Goal: Transaction & Acquisition: Book appointment/travel/reservation

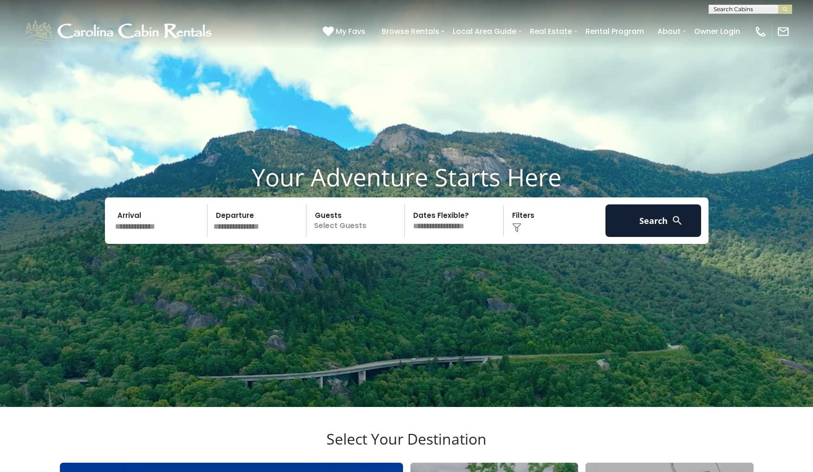
click at [167, 237] on input "text" at bounding box center [160, 220] width 96 height 32
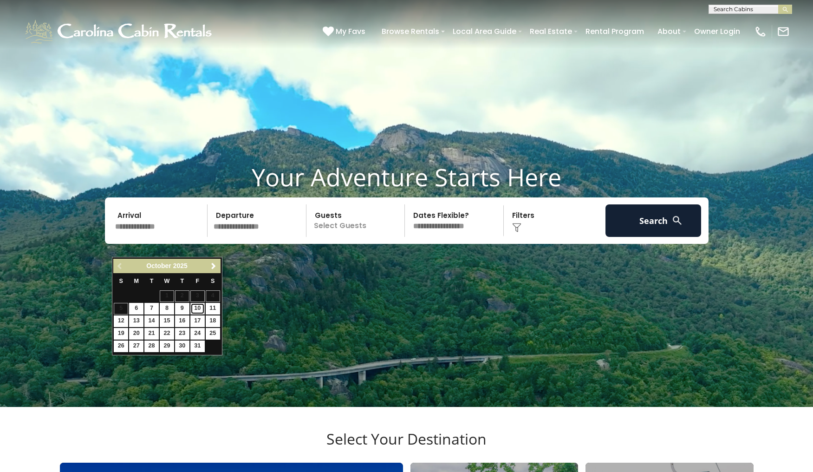
click at [196, 311] on link "10" at bounding box center [197, 309] width 14 height 12
type input "********"
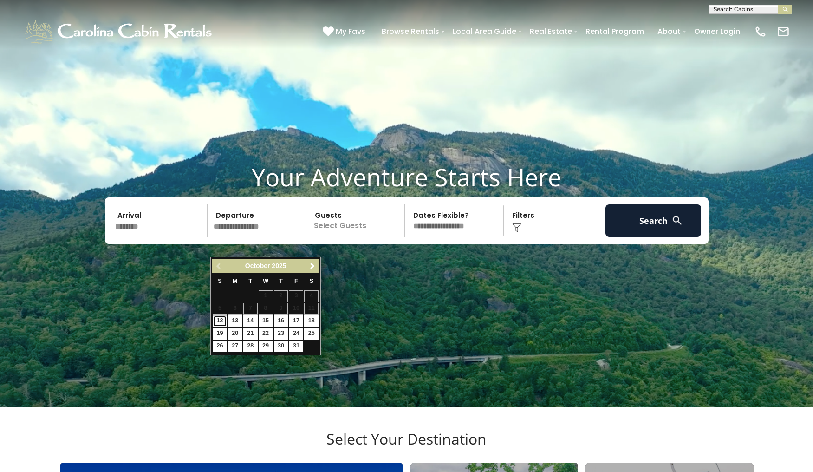
click at [221, 319] on link "12" at bounding box center [220, 321] width 14 height 12
type input "********"
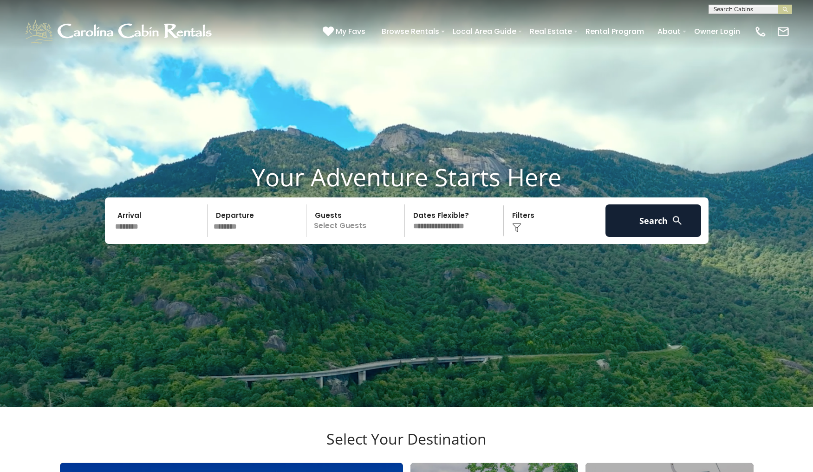
click at [353, 237] on p "Select Guests" at bounding box center [357, 220] width 96 height 32
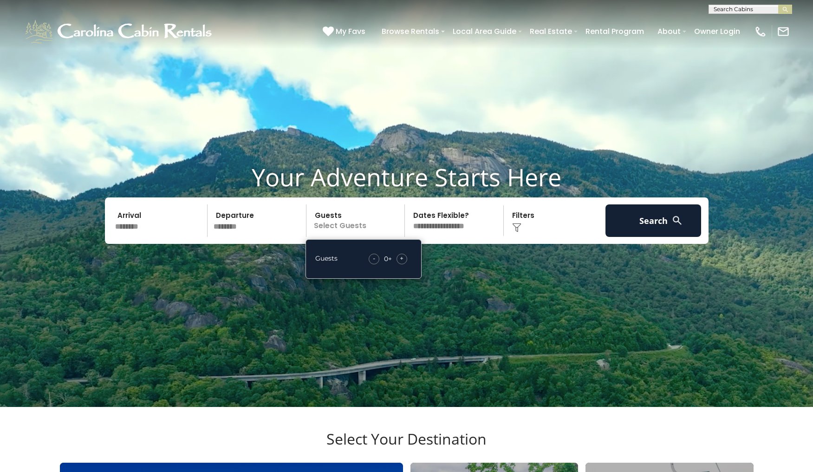
click at [401, 263] on span "+" at bounding box center [402, 257] width 4 height 9
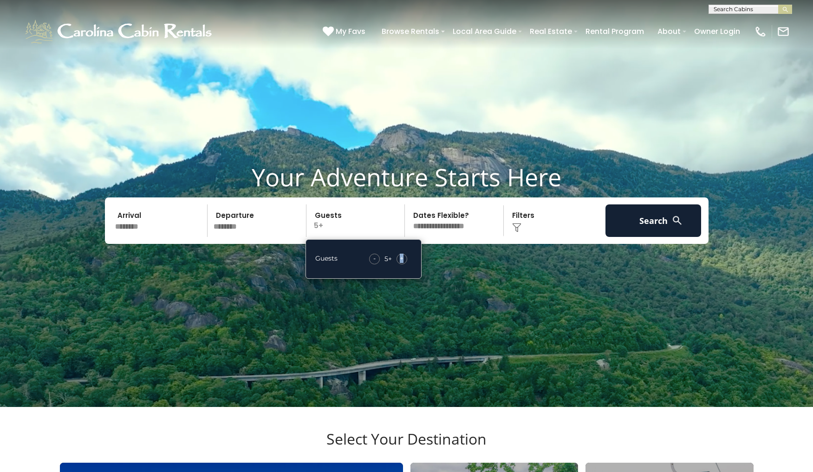
click at [401, 263] on span "+" at bounding box center [402, 257] width 4 height 9
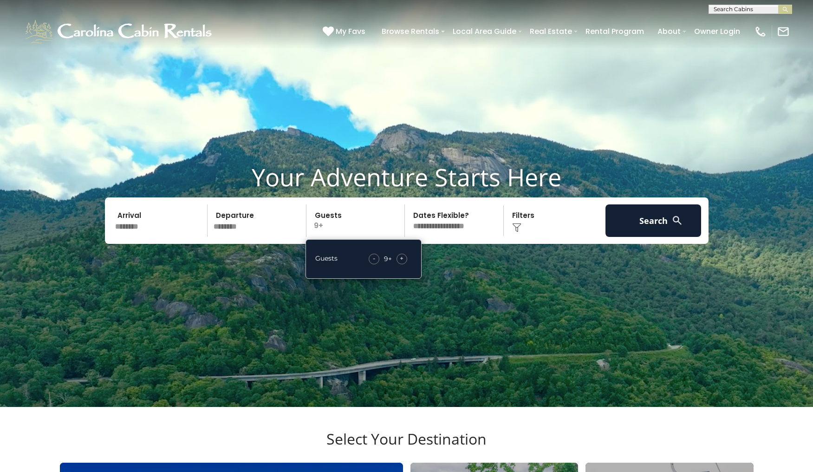
click at [401, 263] on span "+" at bounding box center [402, 257] width 4 height 9
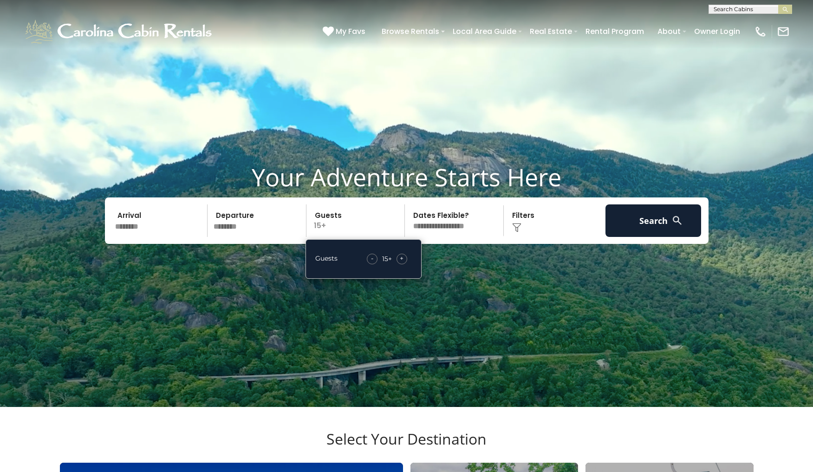
click at [408, 204] on select "**********" at bounding box center [456, 220] width 96 height 32
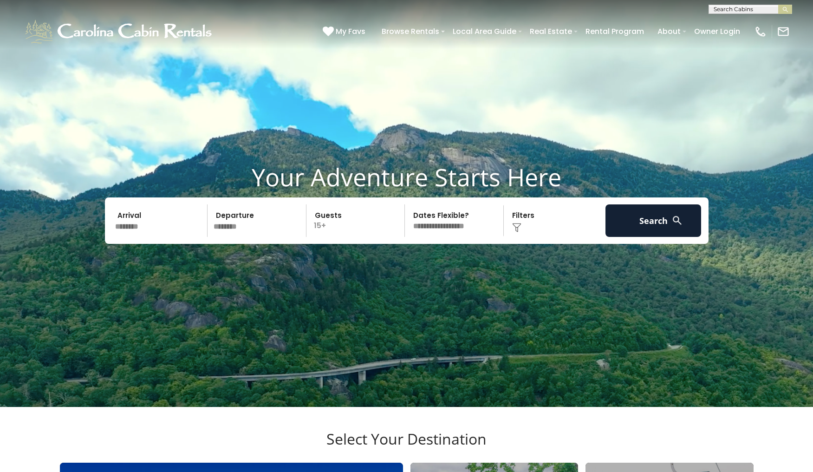
click option "**********" at bounding box center [0, 0] width 0 height 0
click at [371, 237] on p "15+" at bounding box center [357, 220] width 96 height 32
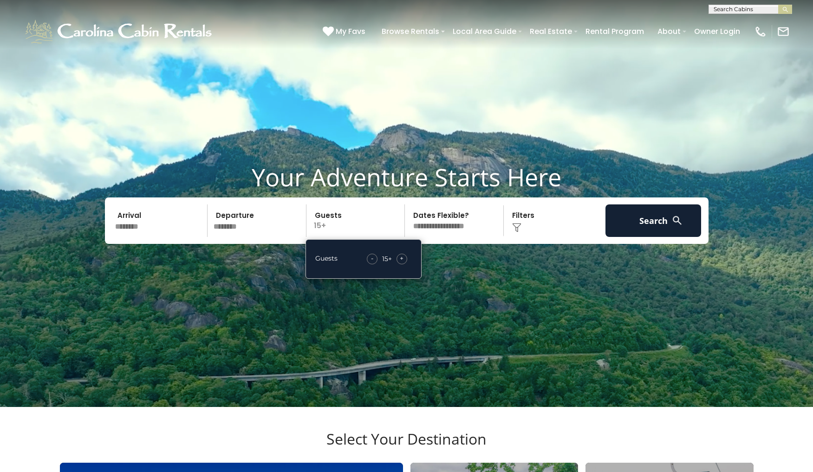
click at [408, 204] on select "**********" at bounding box center [456, 220] width 96 height 32
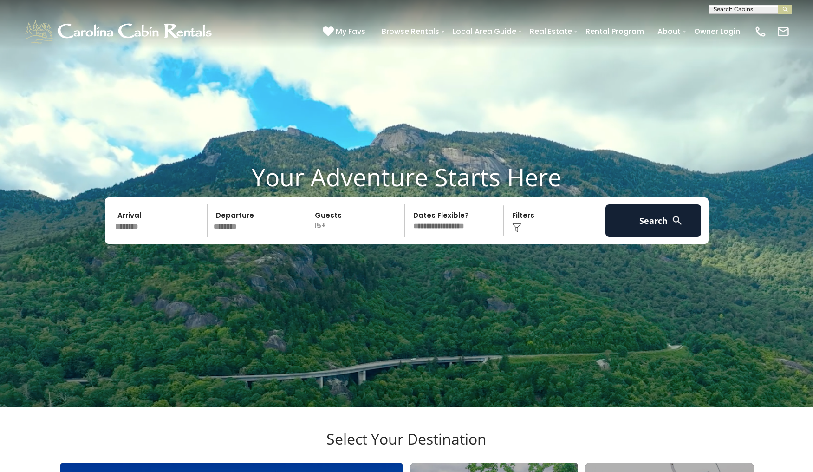
drag, startPoint x: 440, startPoint y: 251, endPoint x: 341, endPoint y: 248, distance: 98.5
click at [341, 237] on p "15+" at bounding box center [357, 220] width 96 height 32
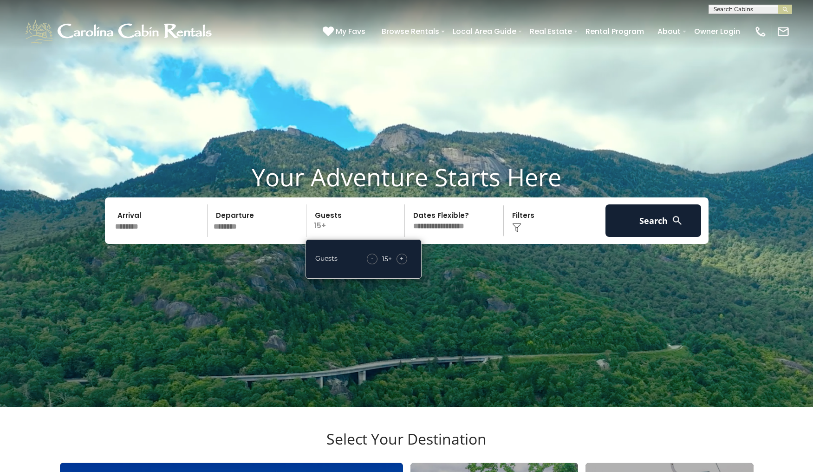
click at [369, 264] on div "-" at bounding box center [372, 258] width 11 height 11
click at [408, 204] on select "**********" at bounding box center [456, 220] width 96 height 32
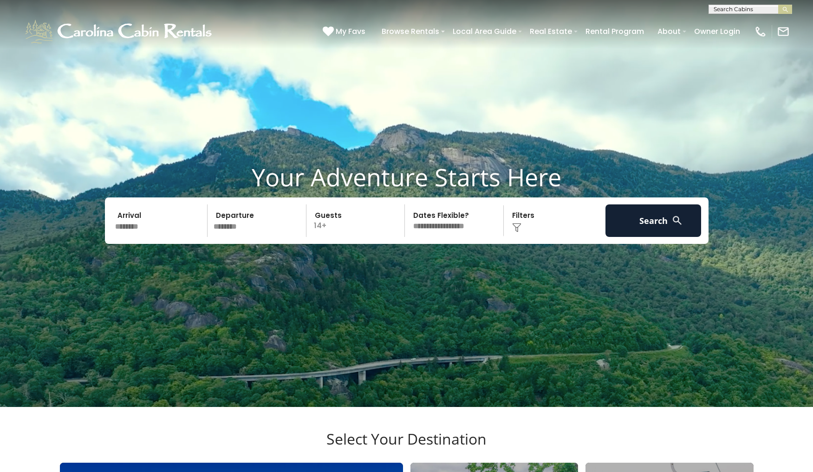
click at [458, 237] on select "**********" at bounding box center [456, 220] width 96 height 32
click at [646, 237] on button "Search" at bounding box center [653, 220] width 96 height 32
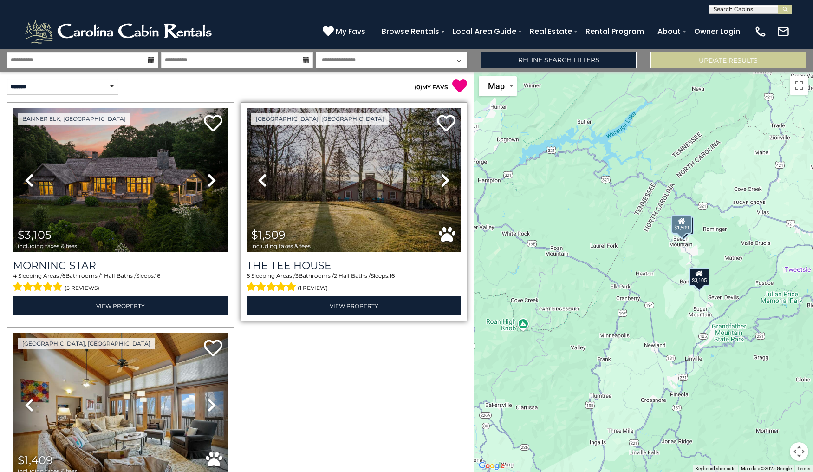
click at [445, 182] on icon at bounding box center [445, 180] width 9 height 15
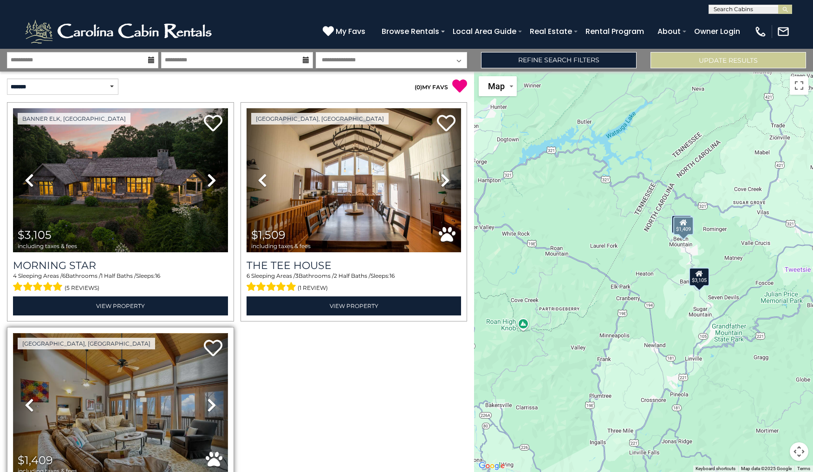
click at [131, 400] on img at bounding box center [120, 405] width 215 height 144
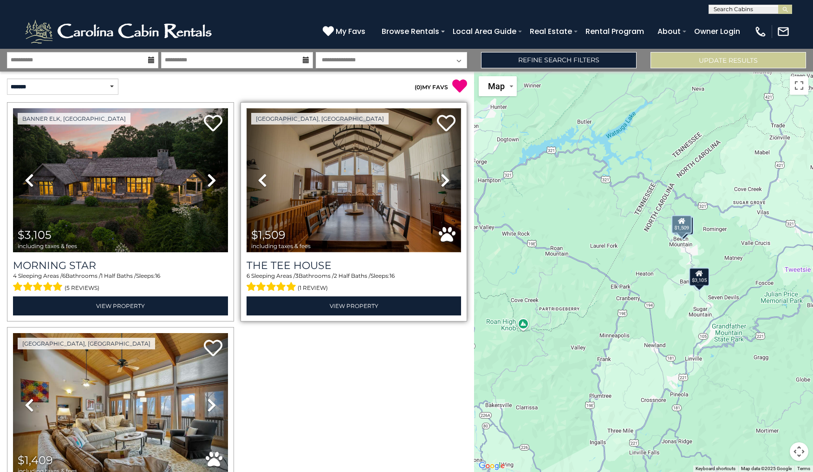
click at [416, 192] on img at bounding box center [354, 180] width 215 height 144
click at [339, 206] on img at bounding box center [354, 180] width 215 height 144
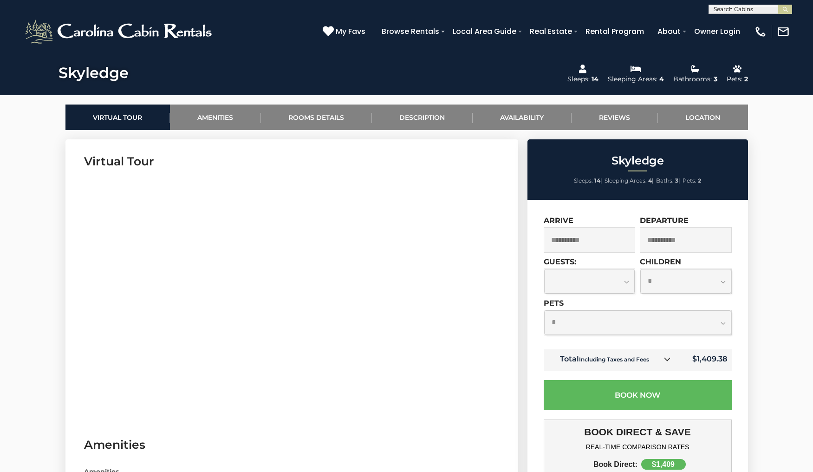
scroll to position [385, 0]
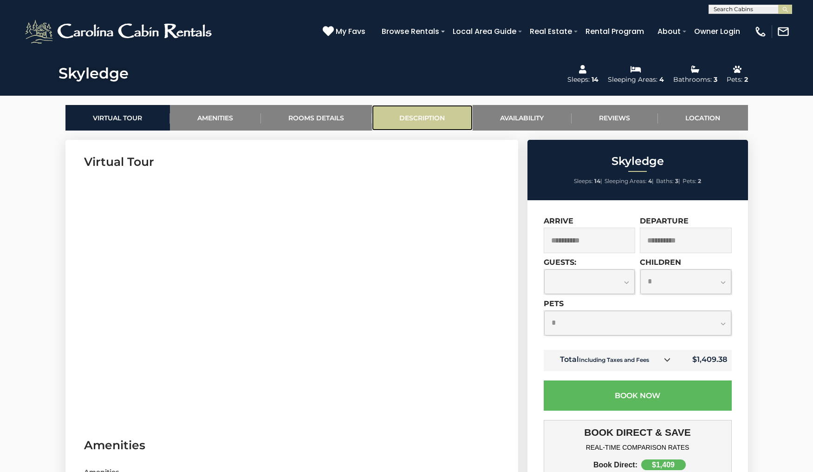
click at [429, 113] on link "Description" at bounding box center [422, 118] width 101 height 26
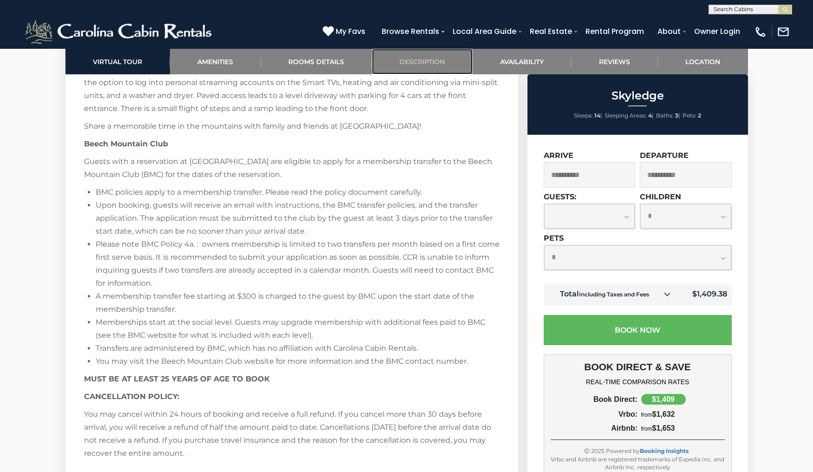
scroll to position [1716, 0]
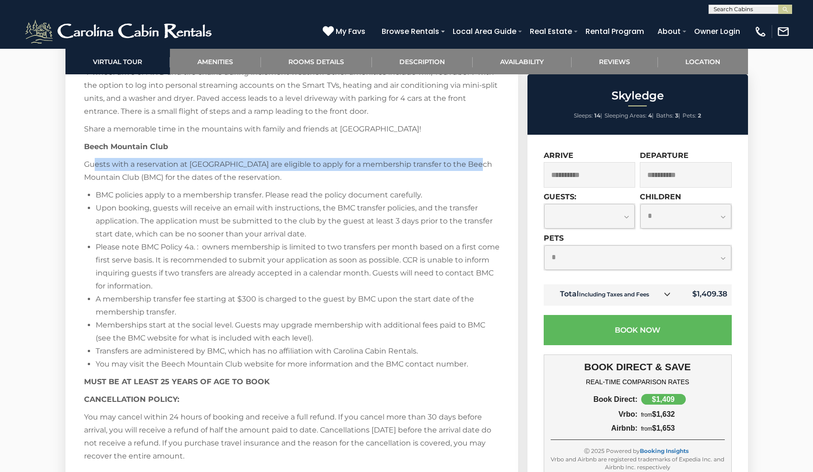
drag, startPoint x: 93, startPoint y: 161, endPoint x: 480, endPoint y: 162, distance: 386.3
click at [479, 162] on p "Guests with a reservation at [GEOGRAPHIC_DATA] are eligible to apply for a memb…" at bounding box center [292, 171] width 416 height 26
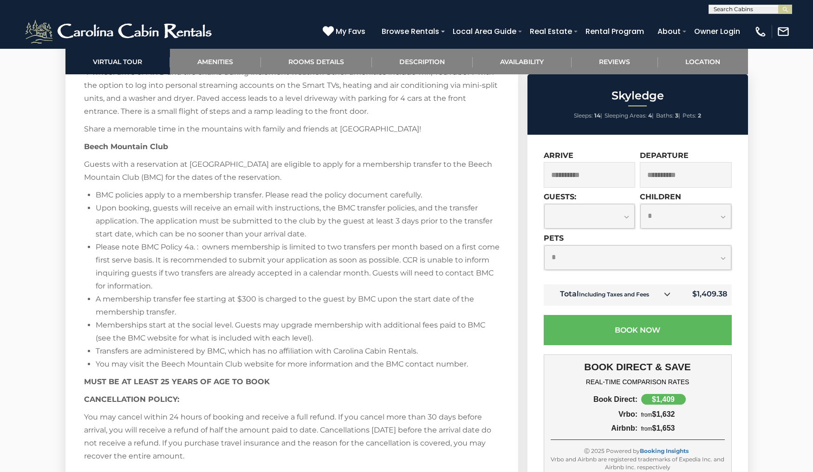
click at [415, 185] on div "Welcome to Skyledge! Located in the charming town of [GEOGRAPHIC_DATA], this br…" at bounding box center [292, 97] width 416 height 732
drag, startPoint x: 136, startPoint y: 178, endPoint x: 226, endPoint y: 180, distance: 89.2
click at [225, 180] on p "Guests with a reservation at [GEOGRAPHIC_DATA] are eligible to apply for a memb…" at bounding box center [292, 171] width 416 height 26
drag, startPoint x: 101, startPoint y: 197, endPoint x: 219, endPoint y: 194, distance: 117.5
click at [219, 194] on li "BMC policies apply to a membership transfer. Please read the policy document ca…" at bounding box center [298, 194] width 404 height 13
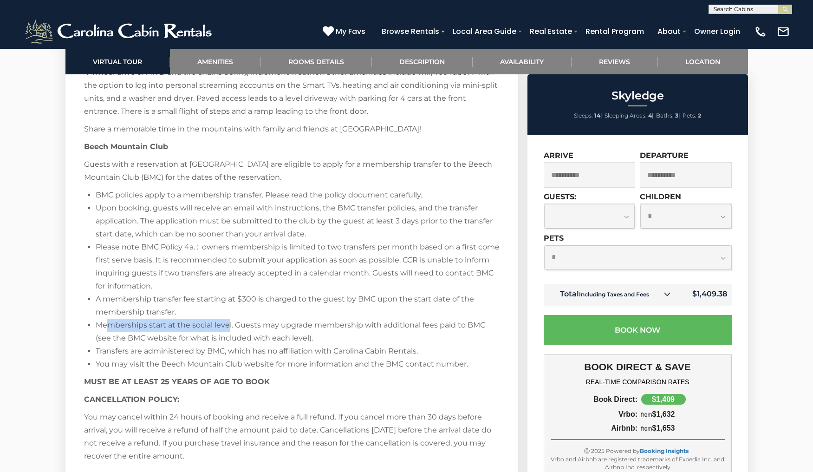
drag, startPoint x: 140, startPoint y: 324, endPoint x: 241, endPoint y: 328, distance: 100.8
click at [231, 327] on li "Memberships start at the social level. Guests may upgrade membership with addit…" at bounding box center [298, 331] width 404 height 26
drag, startPoint x: 247, startPoint y: 328, endPoint x: 253, endPoint y: 328, distance: 5.6
click at [253, 328] on li "Memberships start at the social level. Guests may upgrade membership with addit…" at bounding box center [298, 331] width 404 height 26
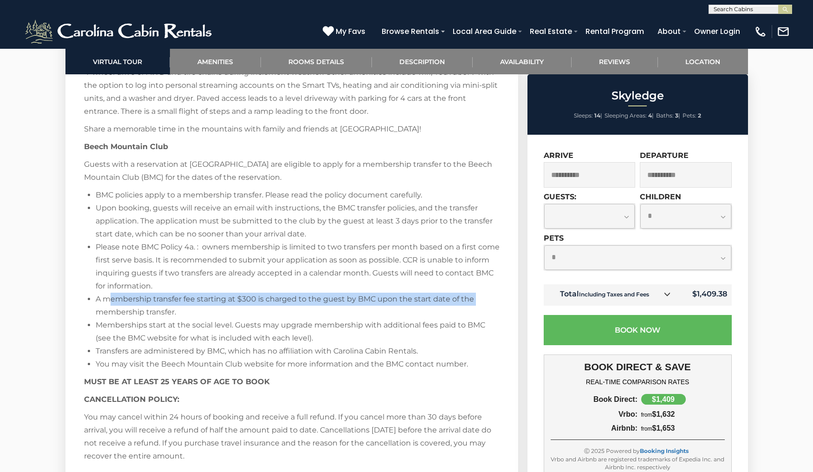
drag, startPoint x: 127, startPoint y: 299, endPoint x: 484, endPoint y: 297, distance: 357.0
click at [484, 297] on li "A membership transfer fee starting at $300 is charged to the guest by BMC upon …" at bounding box center [298, 305] width 404 height 26
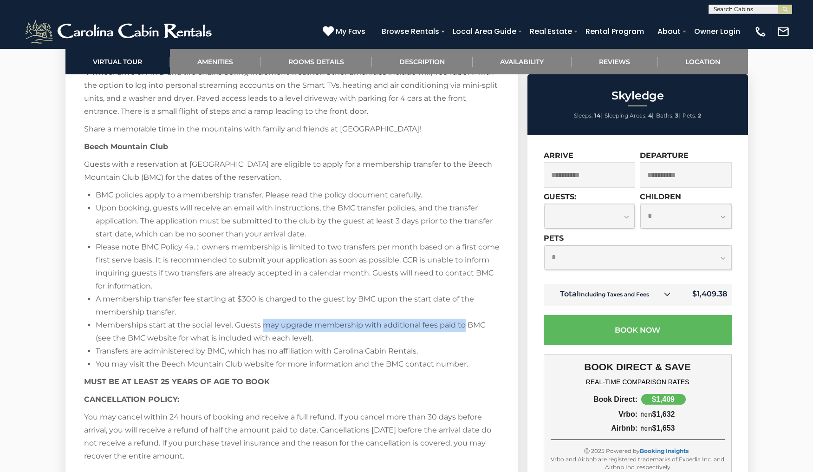
drag, startPoint x: 463, startPoint y: 327, endPoint x: 247, endPoint y: 328, distance: 216.8
click at [258, 328] on li "Memberships start at the social level. Guests may upgrade membership with addit…" at bounding box center [298, 331] width 404 height 26
click at [228, 327] on li "Memberships start at the social level. Guests may upgrade membership with addit…" at bounding box center [298, 331] width 404 height 26
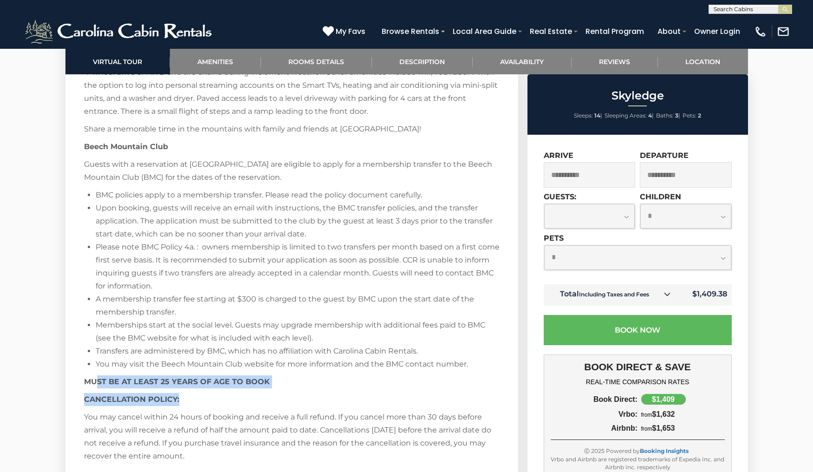
drag, startPoint x: 107, startPoint y: 384, endPoint x: 279, endPoint y: 430, distance: 178.7
click at [288, 394] on div "Welcome to Skyledge! Located in the charming town of [GEOGRAPHIC_DATA], this br…" at bounding box center [292, 97] width 416 height 732
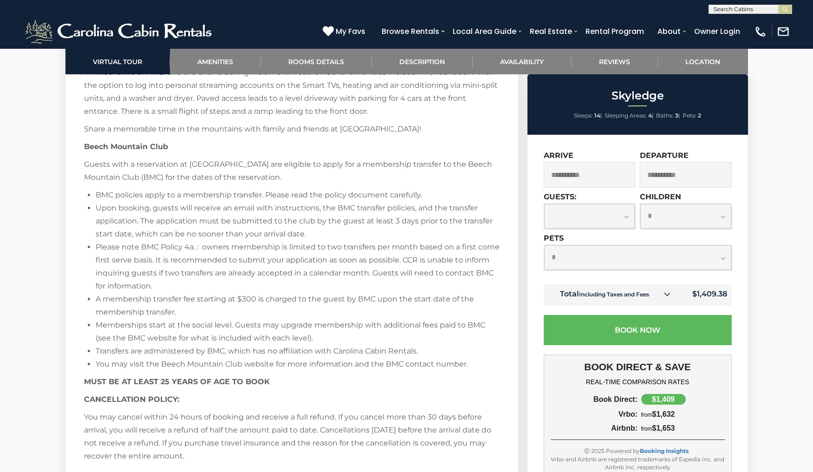
click at [278, 436] on p "You may cancel within 24 hours of booking and receive a full refund. If you can…" at bounding box center [292, 436] width 416 height 52
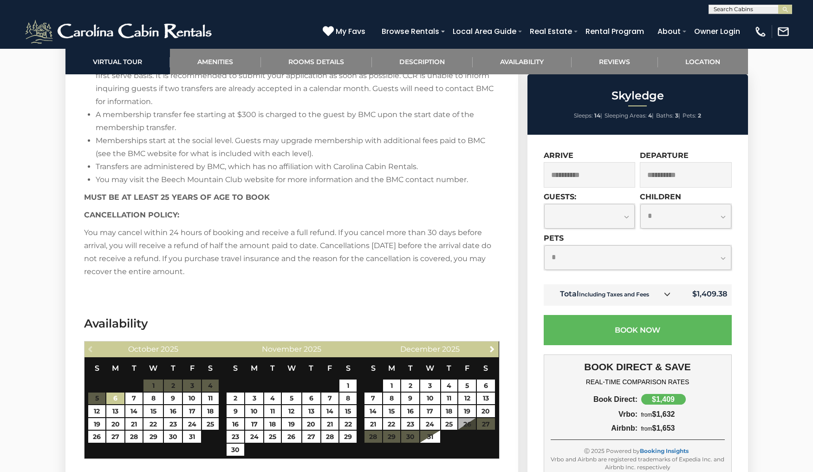
scroll to position [1906, 0]
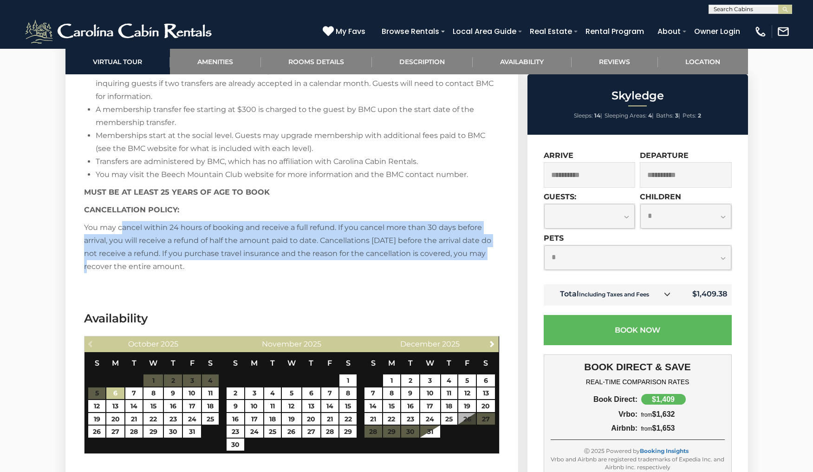
drag, startPoint x: 162, startPoint y: 231, endPoint x: 489, endPoint y: 261, distance: 327.7
click at [488, 259] on p "You may cancel within 24 hours of booking and receive a full refund. If you can…" at bounding box center [292, 247] width 416 height 52
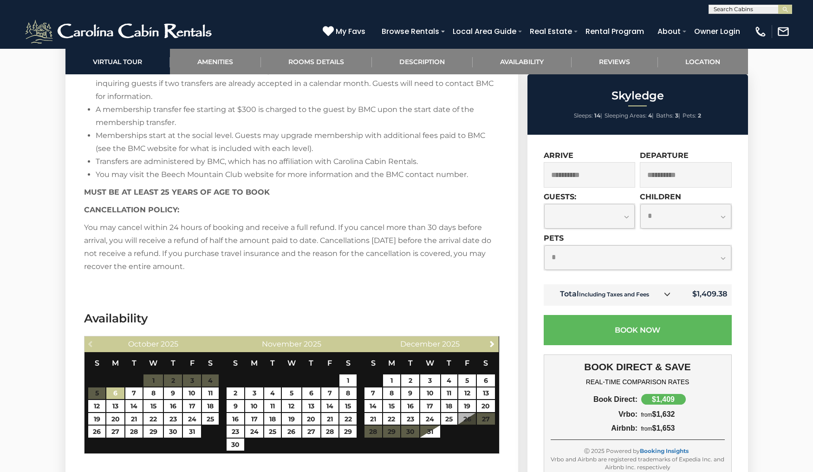
click at [487, 270] on p "You may cancel within 24 hours of booking and receive a full refund. If you can…" at bounding box center [292, 247] width 416 height 52
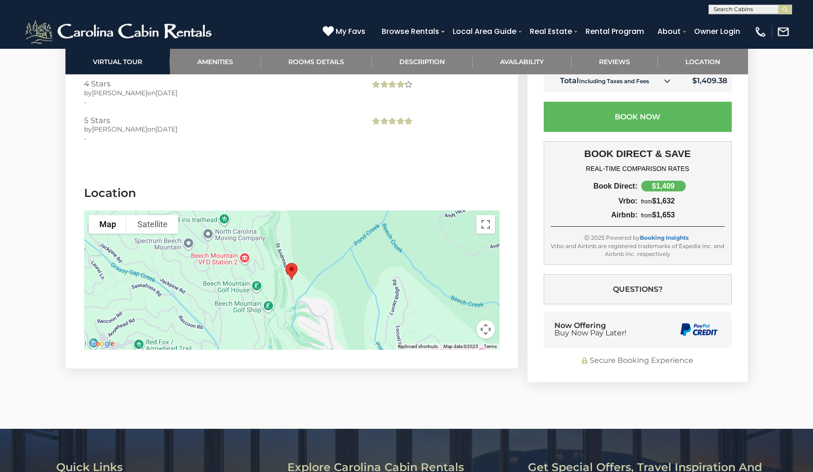
scroll to position [2474, 0]
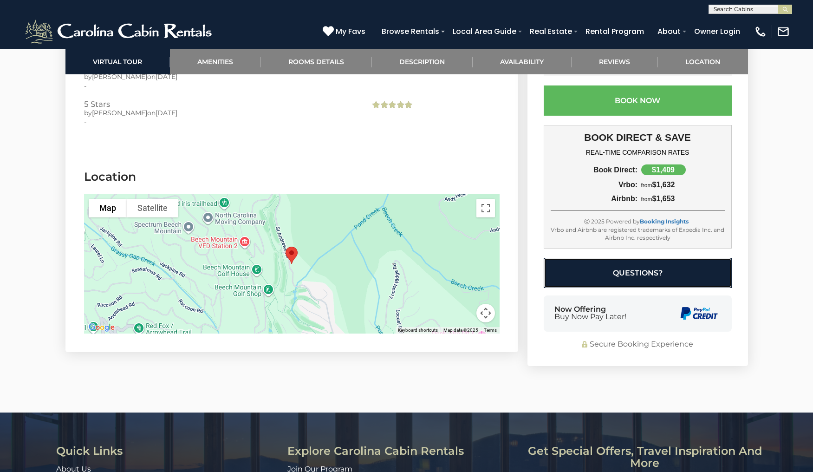
click at [657, 278] on button "Questions?" at bounding box center [638, 273] width 188 height 30
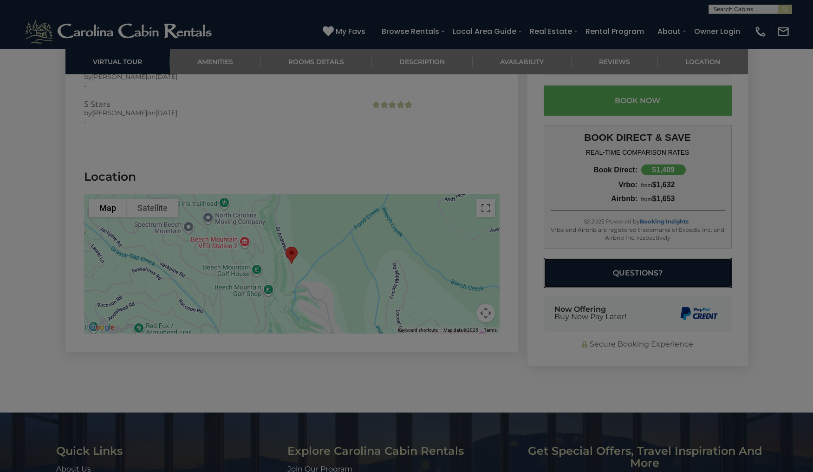
select select "**********"
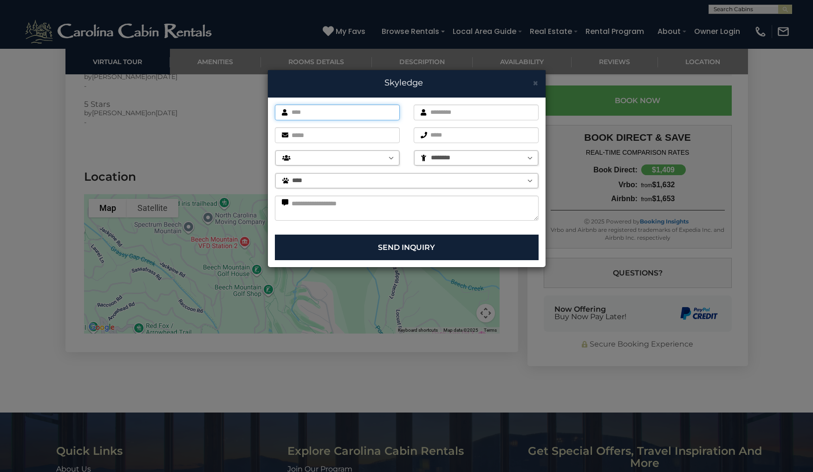
click at [326, 111] on input "text" at bounding box center [337, 112] width 125 height 16
type input "******"
type input "********"
type input "**********"
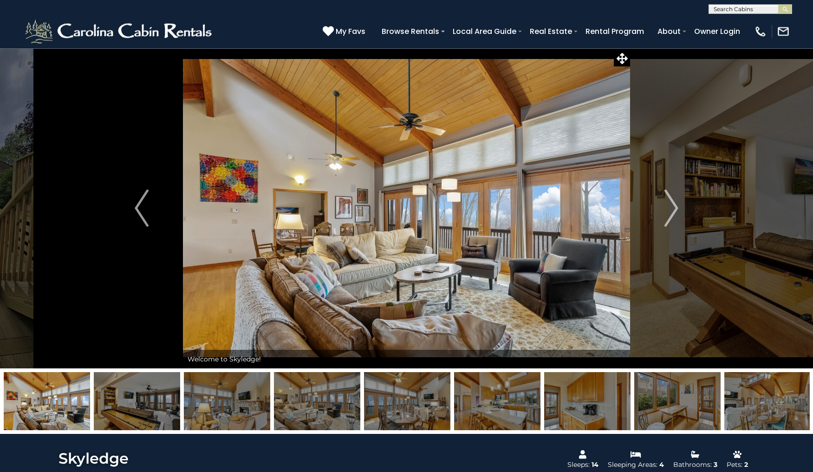
scroll to position [0, 0]
click at [672, 217] on img "Next" at bounding box center [671, 208] width 14 height 37
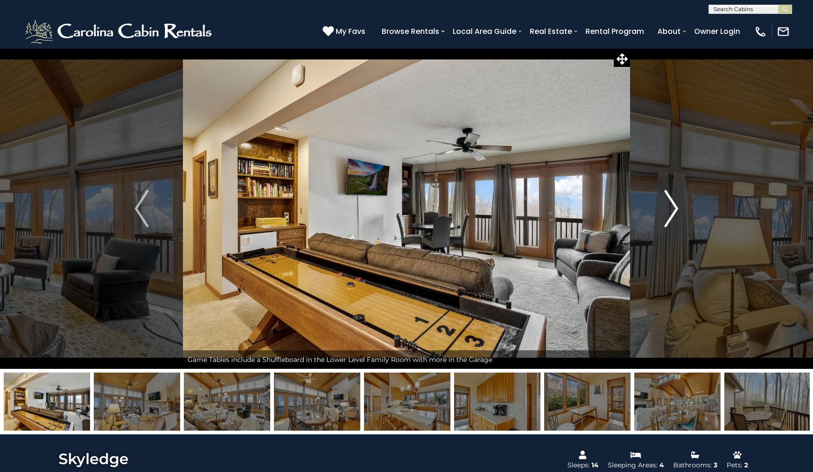
click at [672, 217] on img "Next" at bounding box center [671, 208] width 14 height 37
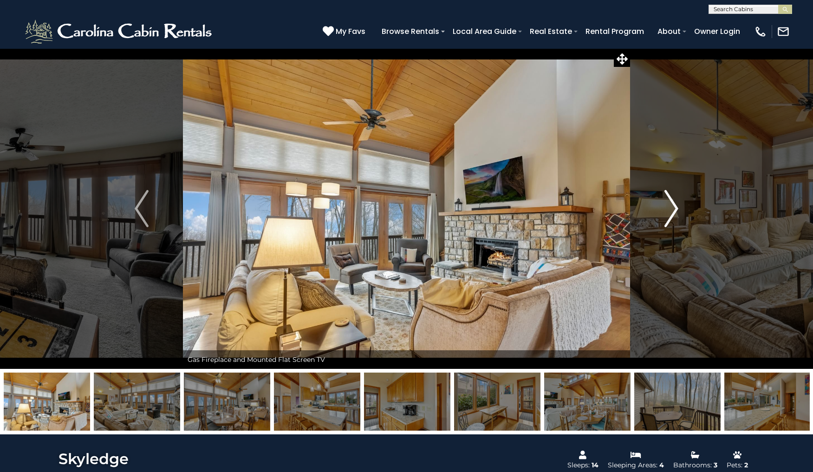
click at [672, 217] on img "Next" at bounding box center [671, 208] width 14 height 37
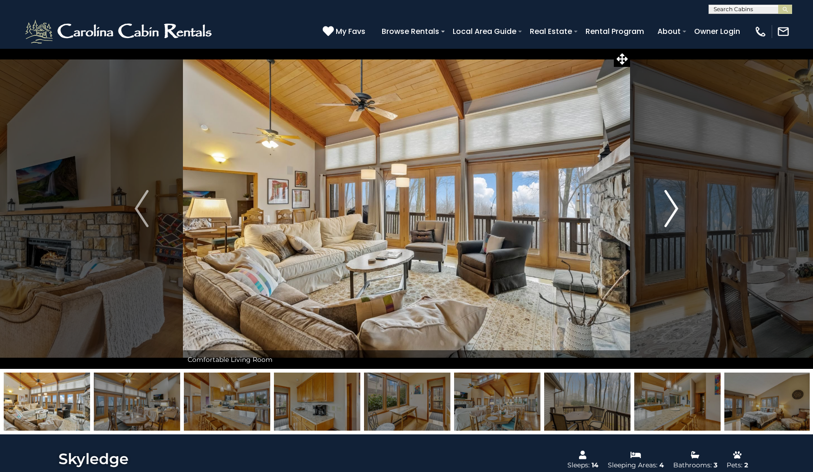
click at [672, 217] on img "Next" at bounding box center [671, 208] width 14 height 37
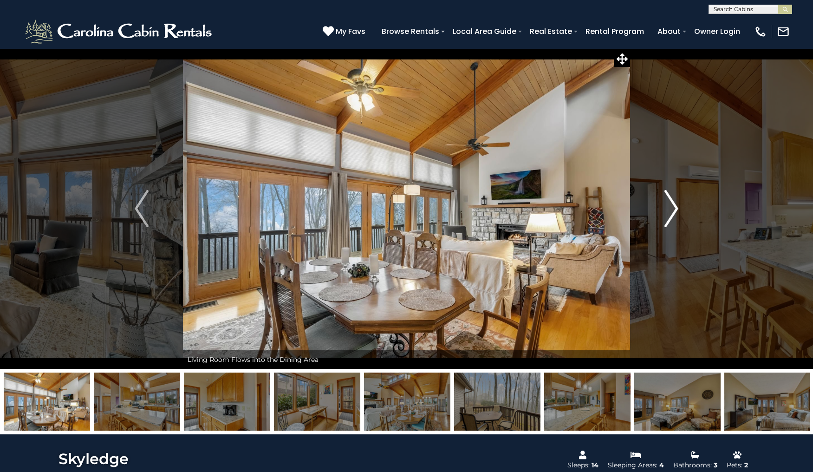
click at [672, 215] on img "Next" at bounding box center [671, 208] width 14 height 37
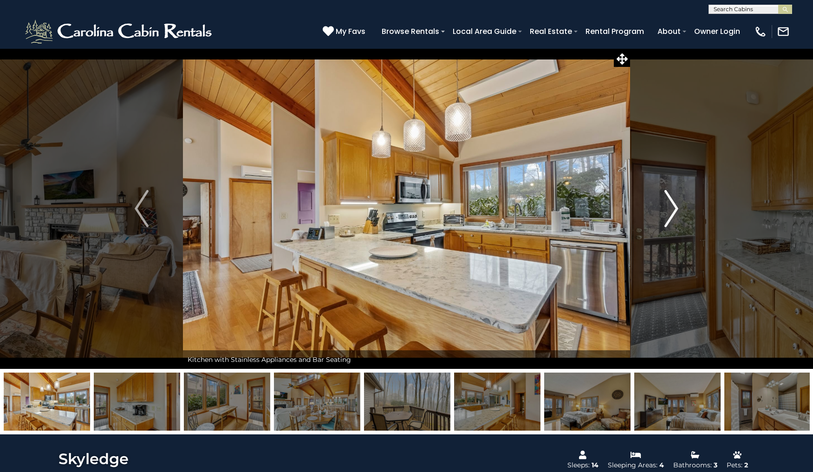
click at [672, 215] on img "Next" at bounding box center [671, 208] width 14 height 37
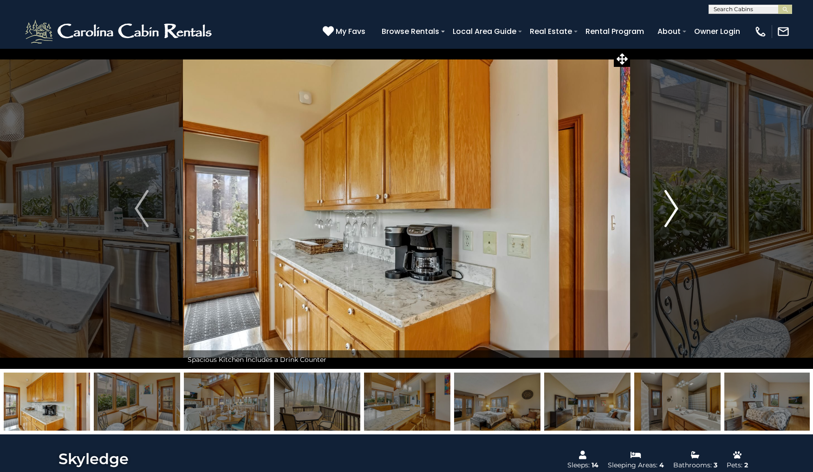
click at [672, 215] on img "Next" at bounding box center [671, 208] width 14 height 37
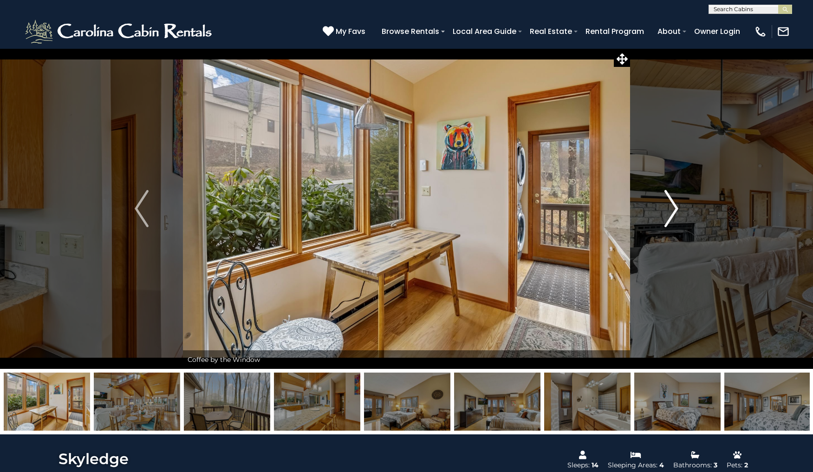
click at [672, 215] on img "Next" at bounding box center [671, 208] width 14 height 37
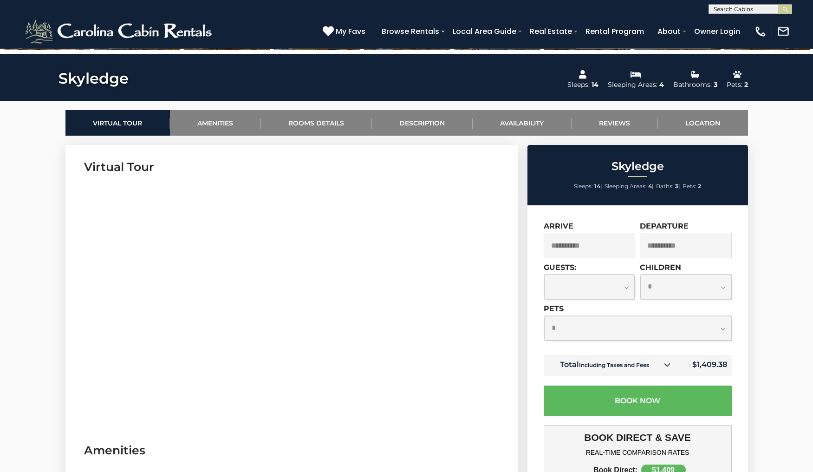
scroll to position [379, 0]
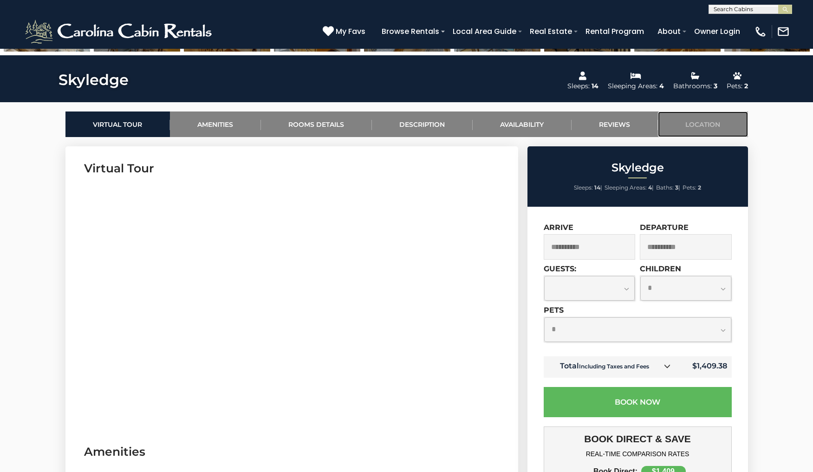
click at [732, 125] on link "Location" at bounding box center [703, 124] width 90 height 26
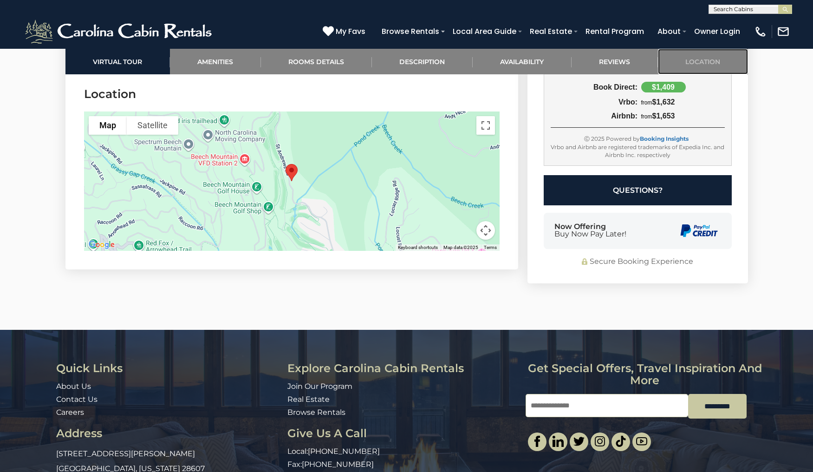
scroll to position [2560, 0]
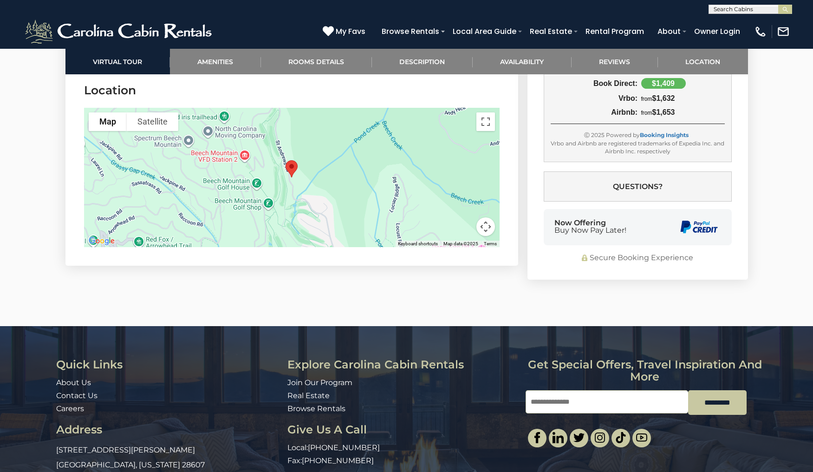
click at [489, 229] on button "Map camera controls" at bounding box center [485, 226] width 19 height 19
click at [323, 208] on div at bounding box center [292, 177] width 416 height 139
click at [290, 167] on img "Skyledge" at bounding box center [291, 168] width 19 height 25
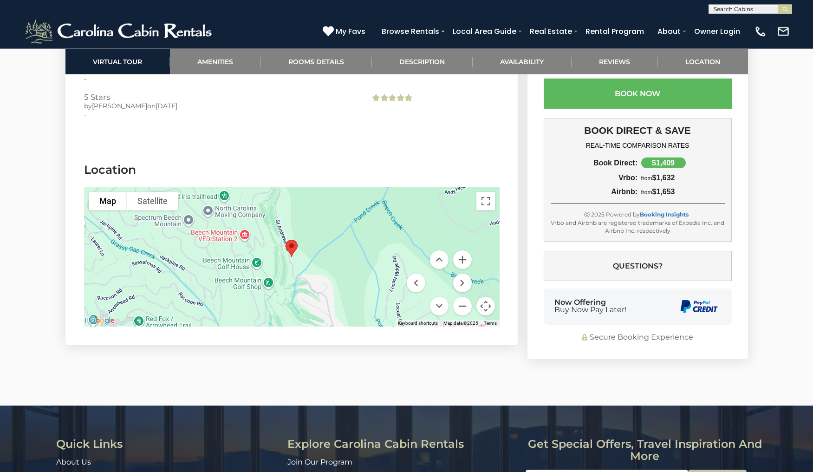
scroll to position [2466, 0]
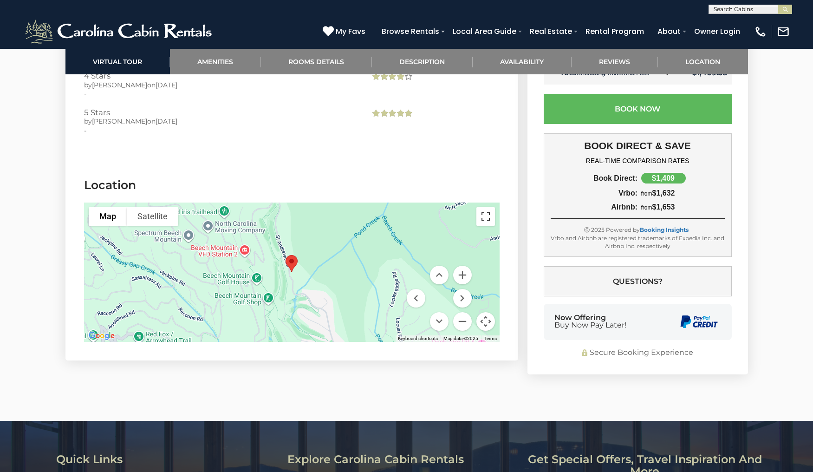
click at [491, 220] on button "Toggle fullscreen view" at bounding box center [485, 216] width 19 height 19
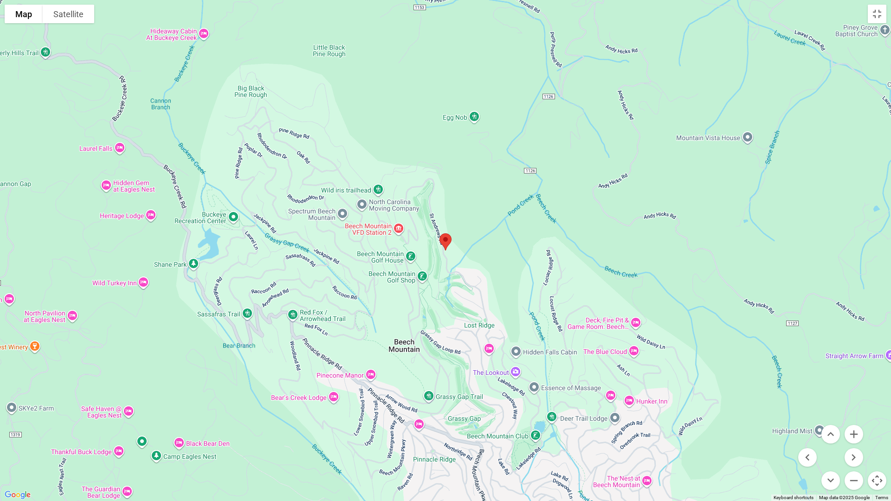
click at [465, 262] on div at bounding box center [445, 250] width 891 height 501
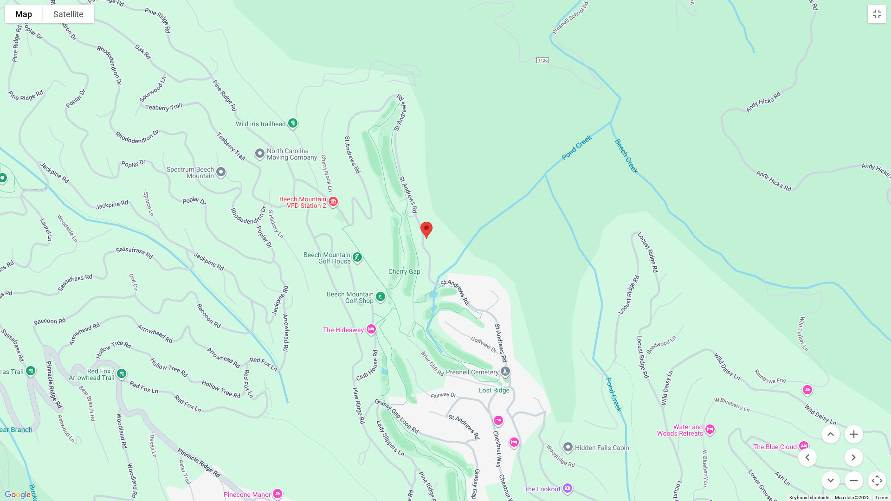
click at [419, 241] on img "Skyledge" at bounding box center [426, 230] width 19 height 25
click at [812, 429] on button "Zoom in" at bounding box center [854, 434] width 19 height 19
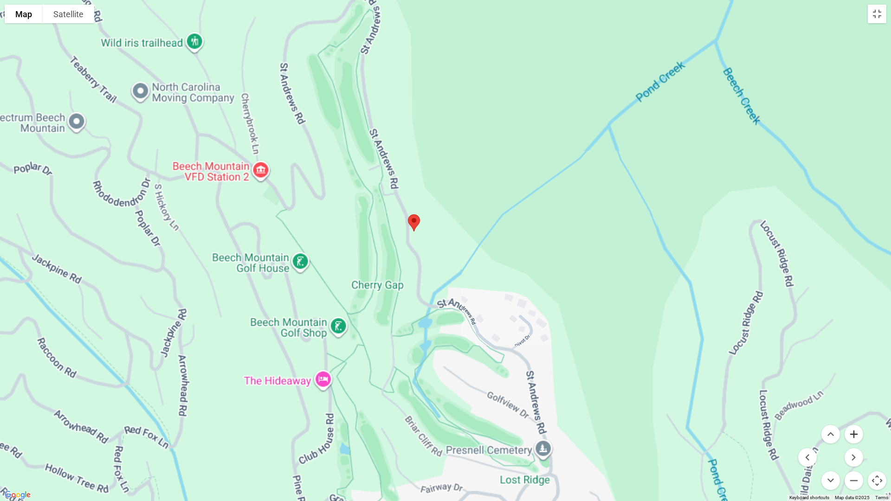
click at [812, 434] on button "Zoom in" at bounding box center [854, 434] width 19 height 19
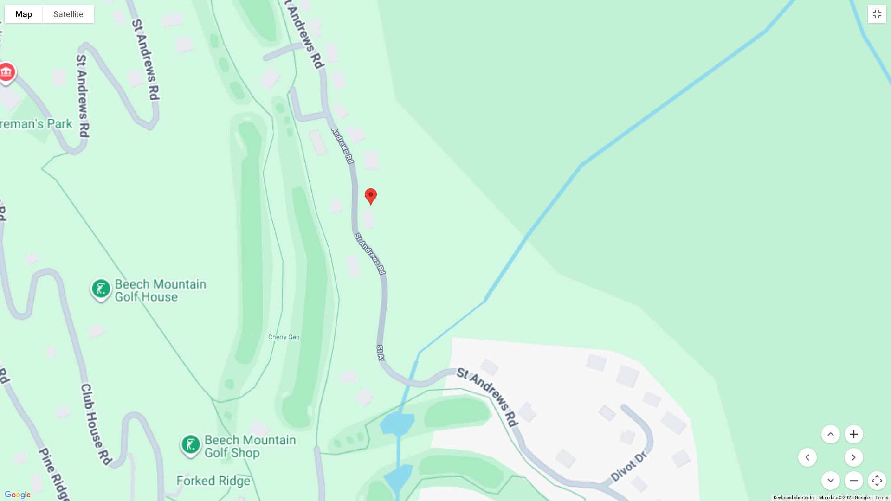
click at [812, 431] on button "Zoom in" at bounding box center [854, 434] width 19 height 19
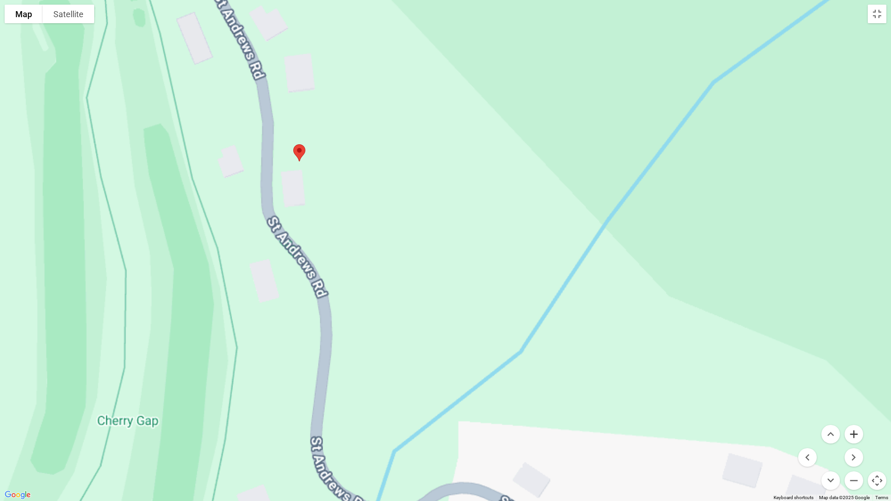
click at [812, 431] on button "Zoom in" at bounding box center [854, 434] width 19 height 19
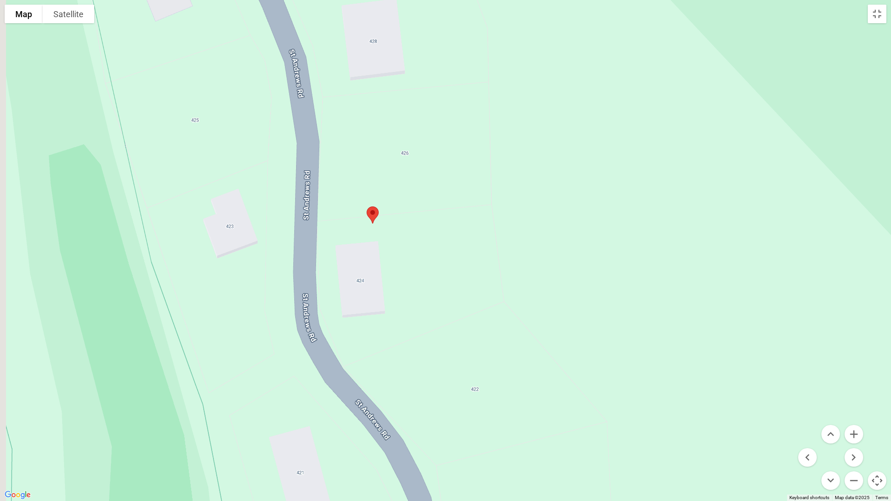
drag, startPoint x: 168, startPoint y: 158, endPoint x: 401, endPoint y: 318, distance: 282.5
click at [401, 318] on div at bounding box center [445, 250] width 891 height 501
click at [363, 279] on div at bounding box center [445, 250] width 891 height 501
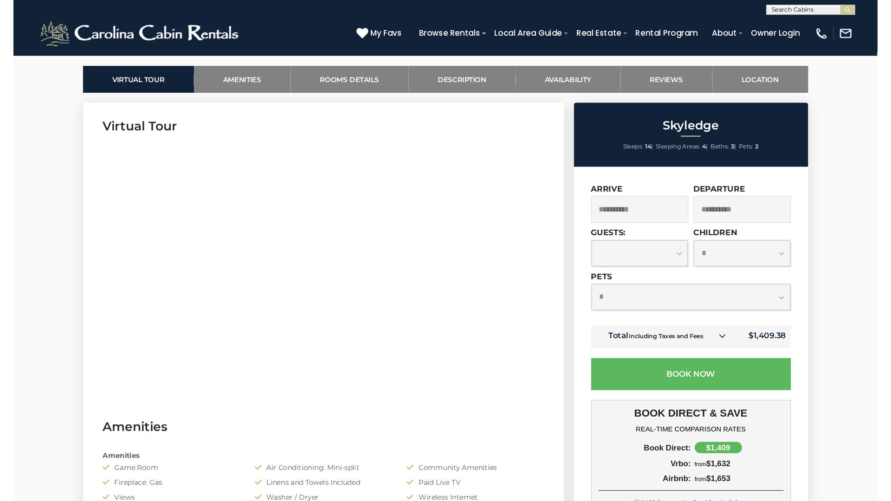
scroll to position [429, 0]
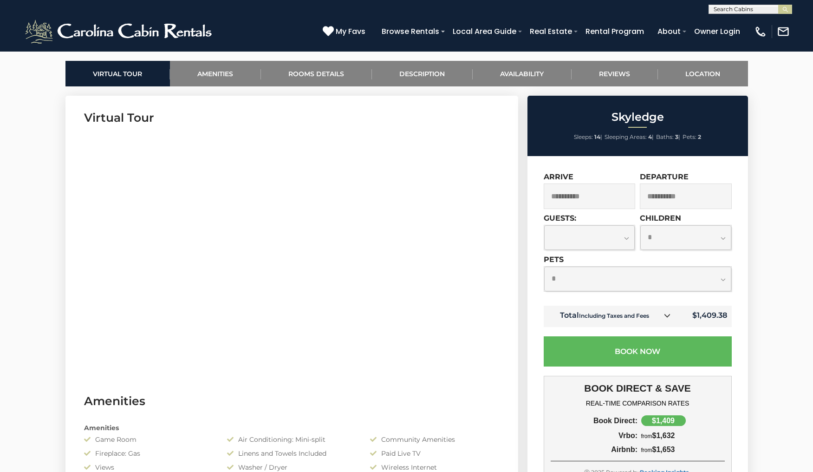
click at [310, 408] on h3 "Amenities" at bounding box center [292, 401] width 416 height 16
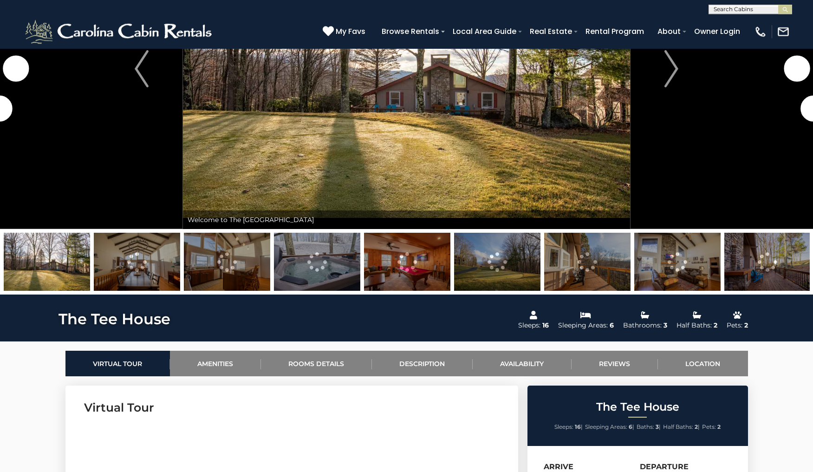
scroll to position [142, 0]
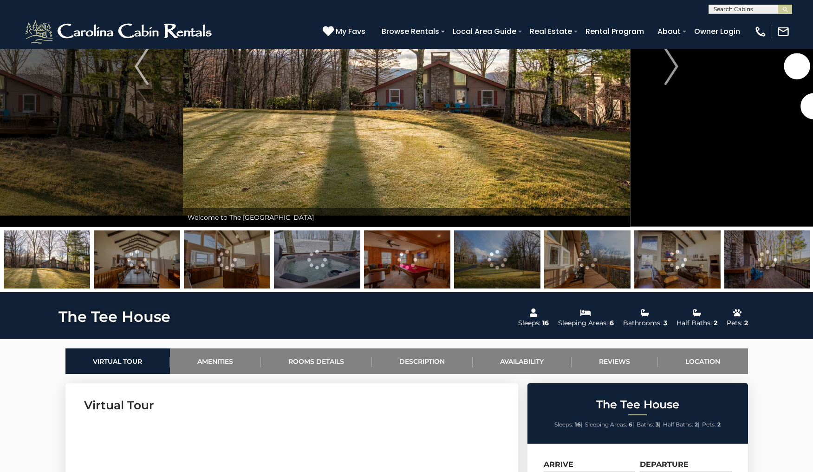
click at [134, 269] on img at bounding box center [137, 259] width 86 height 58
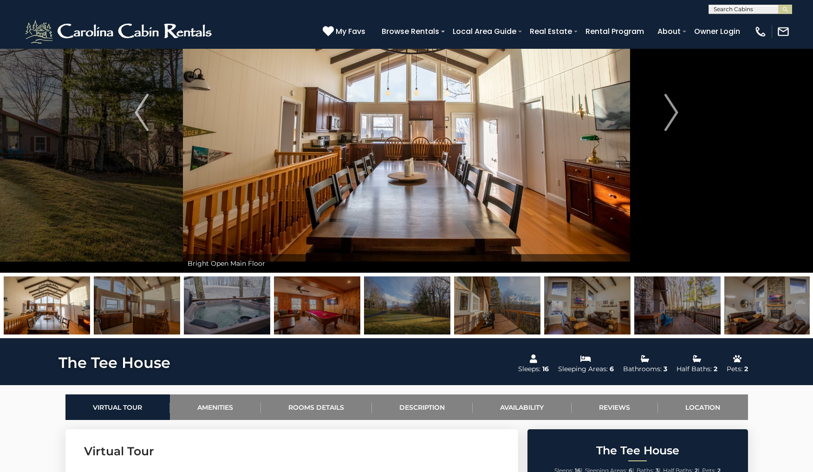
scroll to position [95, 0]
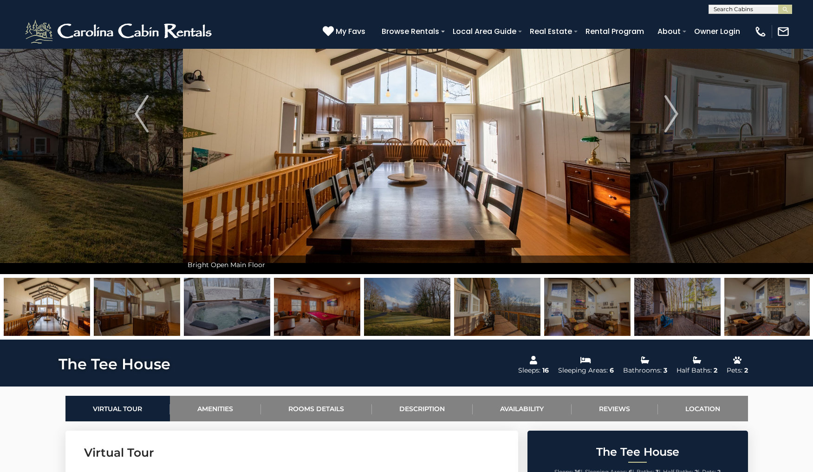
click at [226, 314] on img at bounding box center [227, 307] width 86 height 58
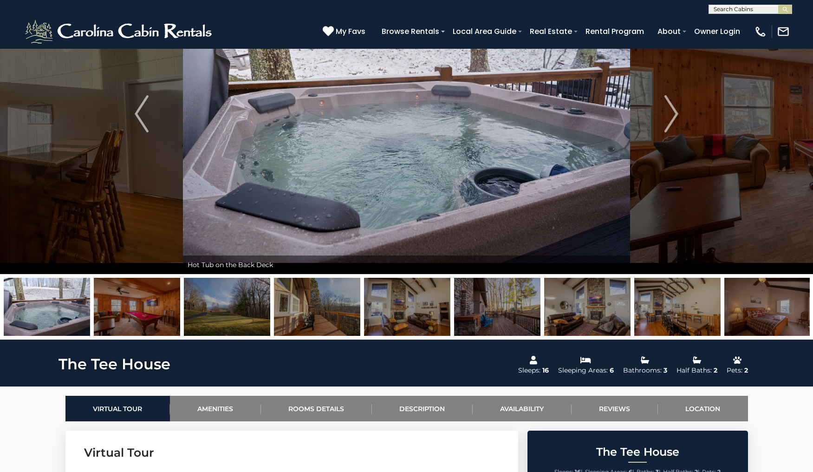
click at [162, 307] on img at bounding box center [137, 307] width 86 height 58
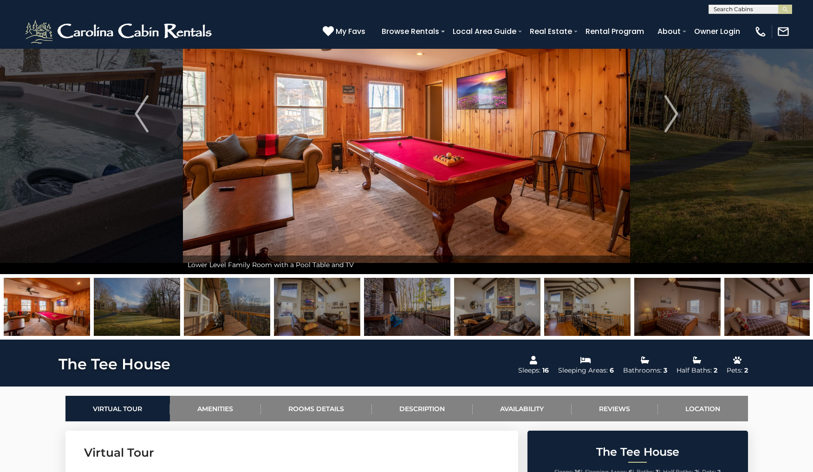
click at [165, 307] on img at bounding box center [137, 307] width 86 height 58
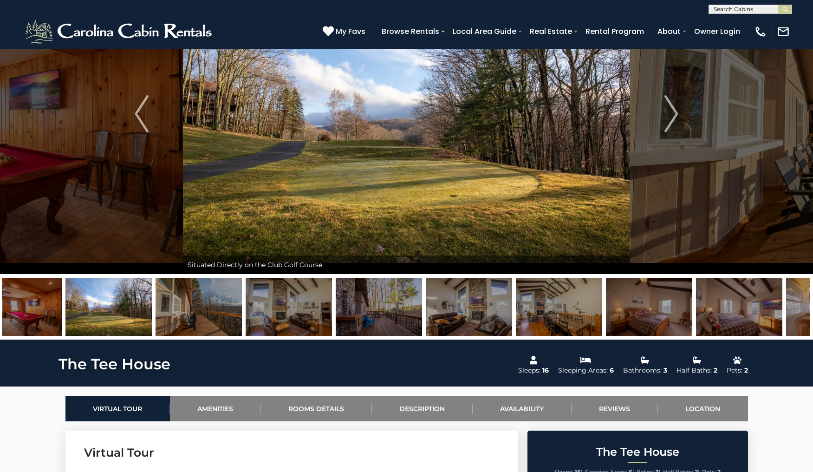
drag, startPoint x: 136, startPoint y: 306, endPoint x: 192, endPoint y: 303, distance: 55.3
click at [196, 303] on img at bounding box center [199, 307] width 86 height 58
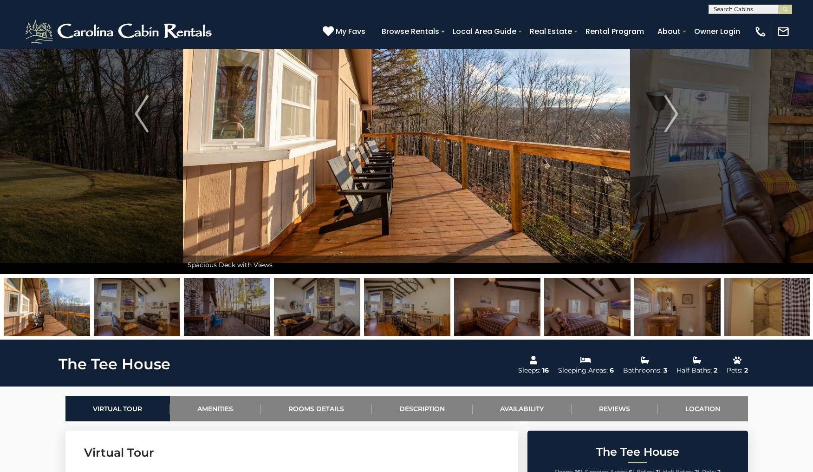
click at [157, 312] on img at bounding box center [137, 307] width 86 height 58
